Goal: Information Seeking & Learning: Learn about a topic

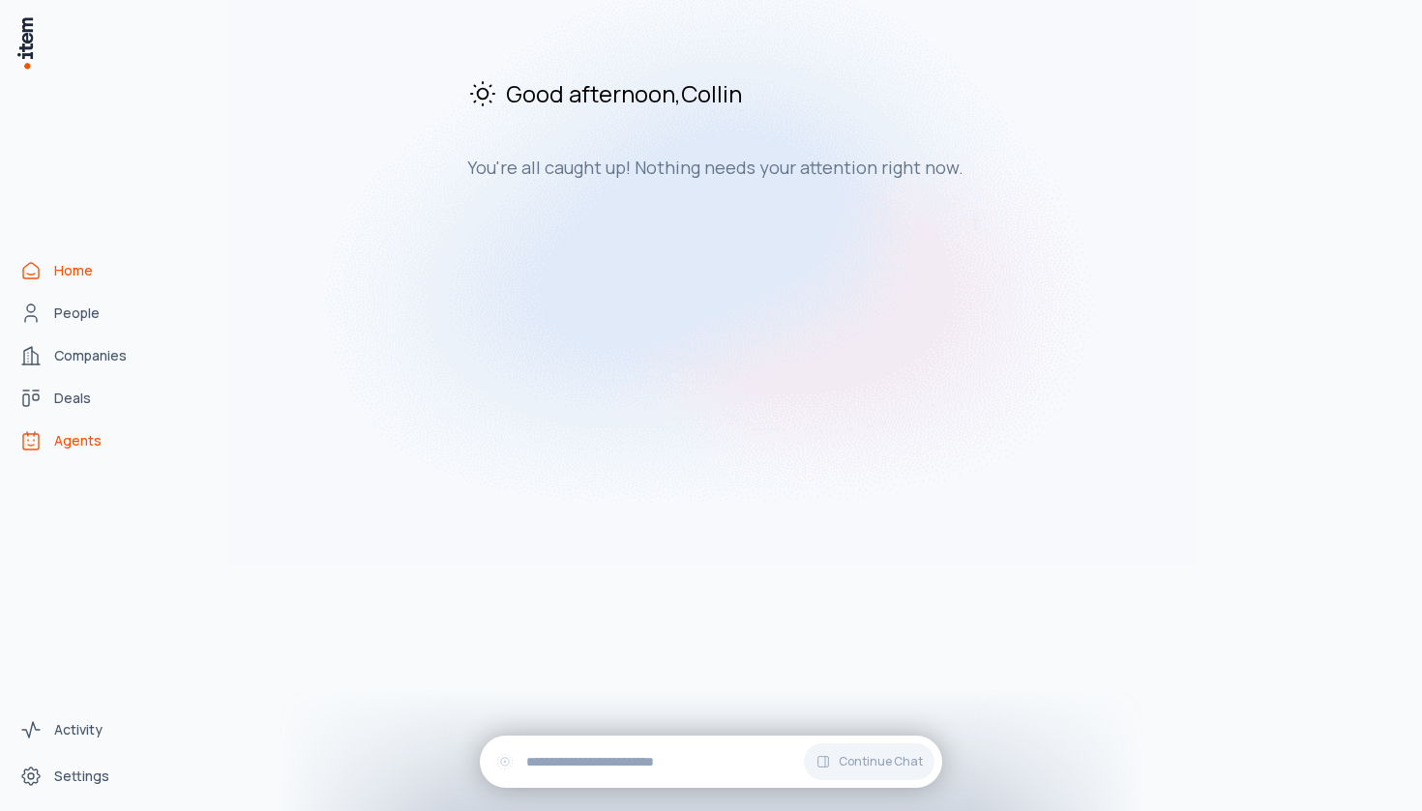
click at [43, 433] on link "Agents" at bounding box center [85, 441] width 147 height 39
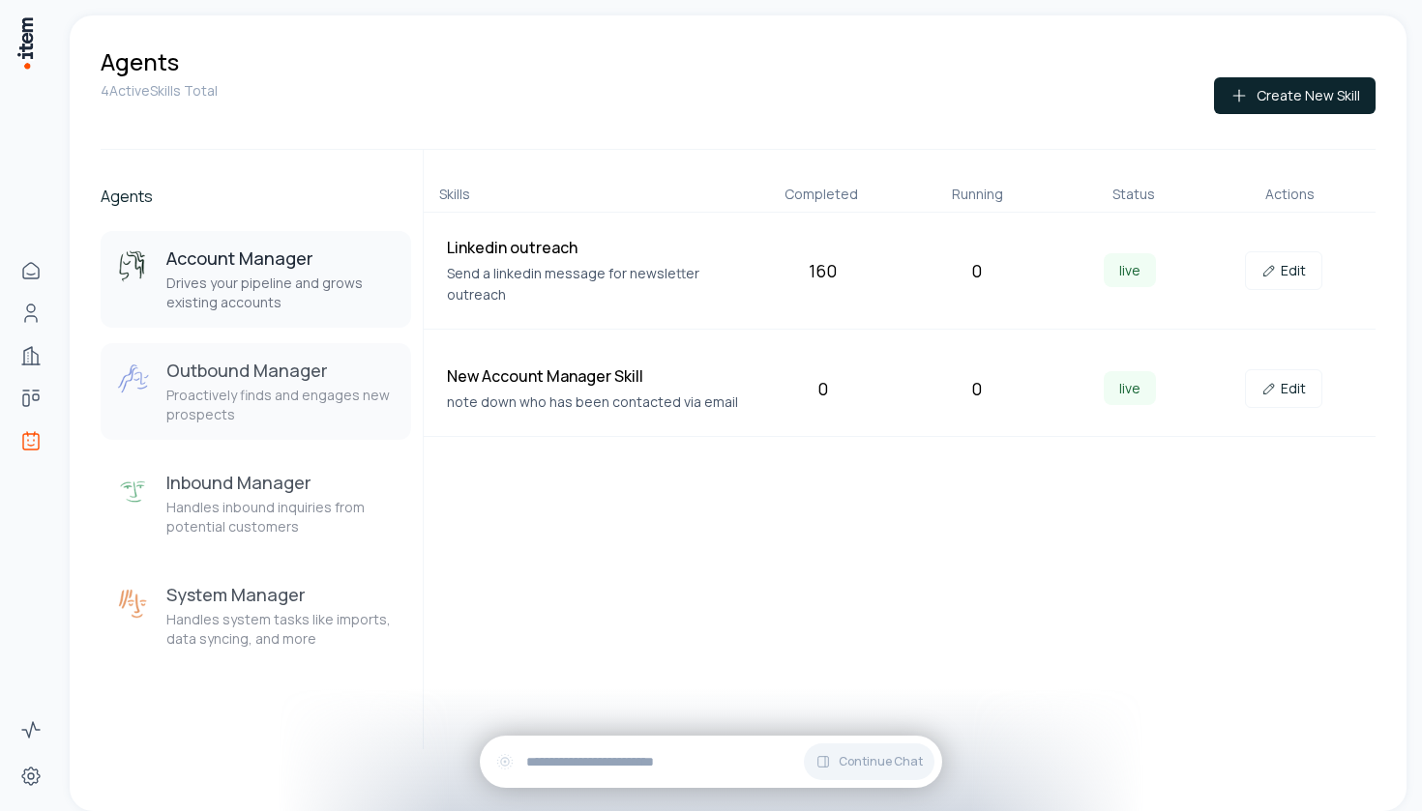
click at [299, 369] on h3 "Outbound Manager" at bounding box center [280, 370] width 229 height 23
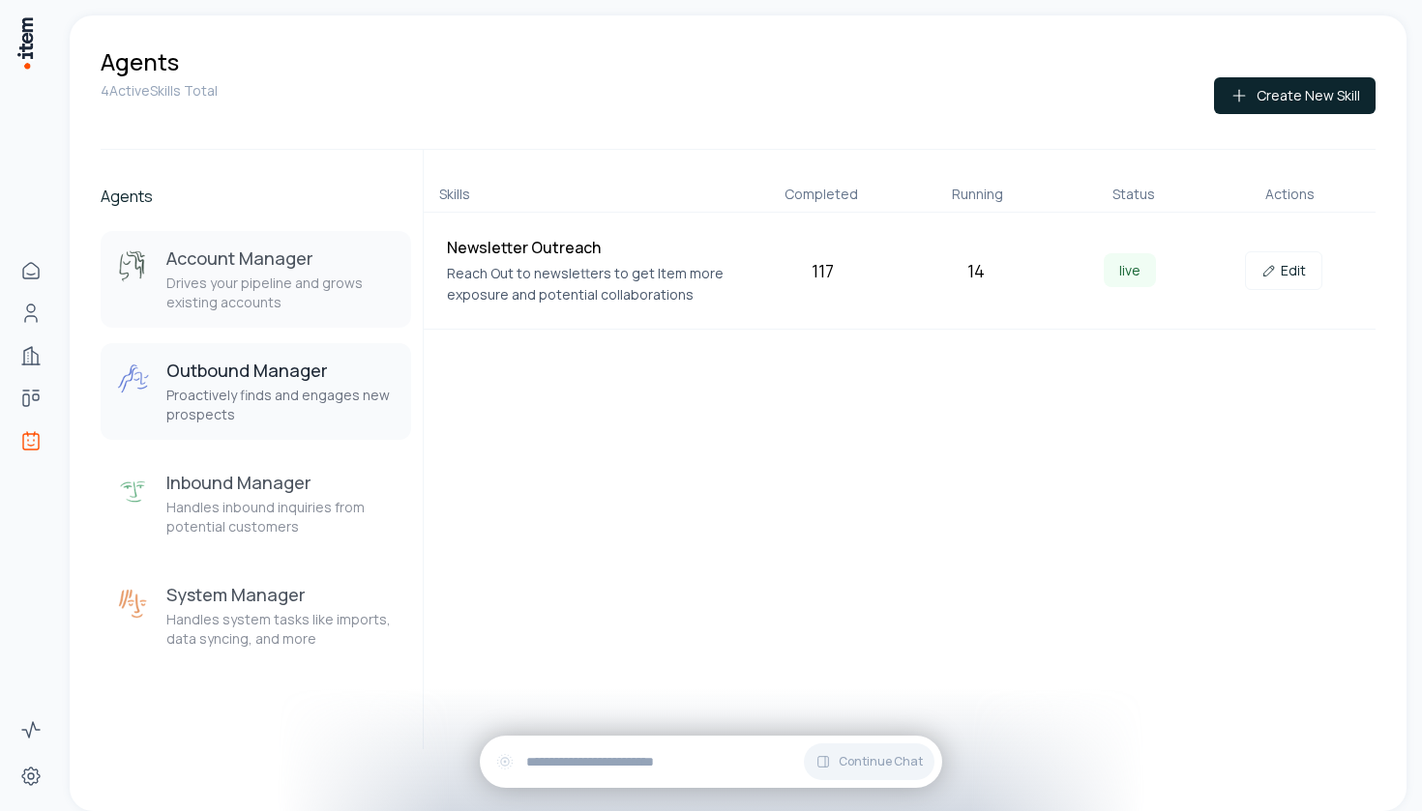
click at [293, 316] on button "Account Manager Drives your pipeline and grows existing accounts" at bounding box center [256, 279] width 310 height 97
